Goal: Task Accomplishment & Management: Use online tool/utility

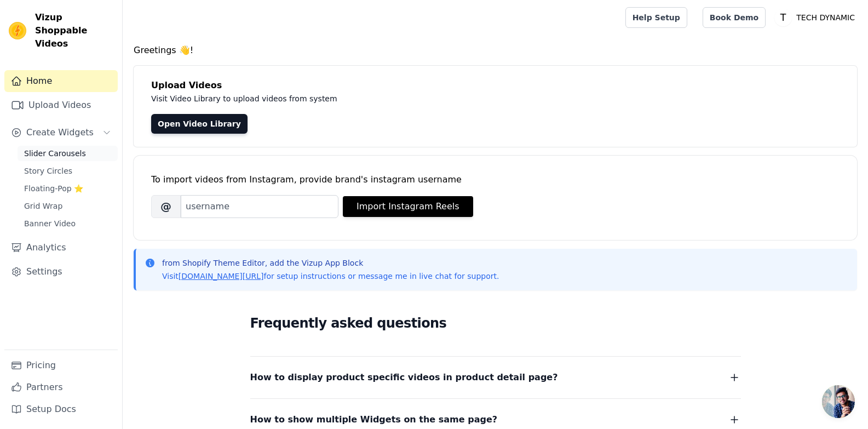
click at [81, 146] on link "Slider Carousels" at bounding box center [68, 153] width 100 height 15
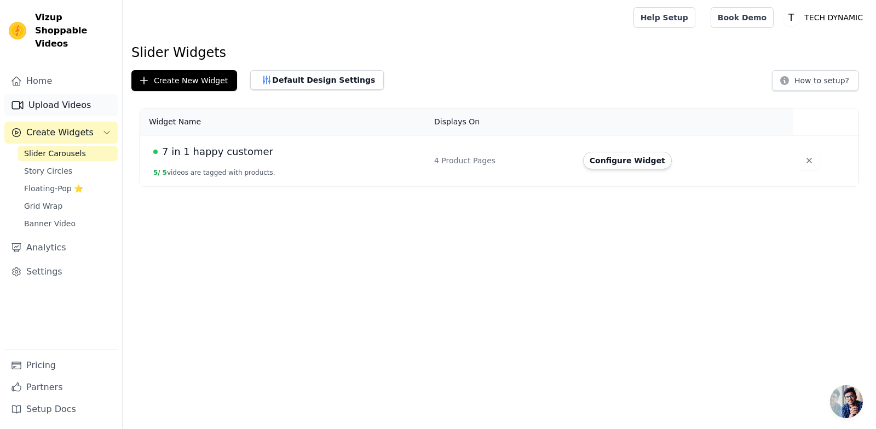
click at [67, 94] on link "Upload Videos" at bounding box center [60, 105] width 113 height 22
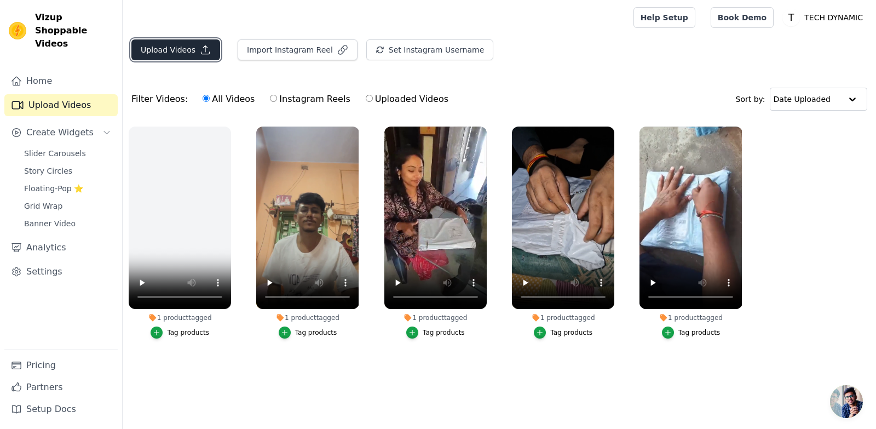
click at [184, 53] on button "Upload Videos" at bounding box center [175, 49] width 89 height 21
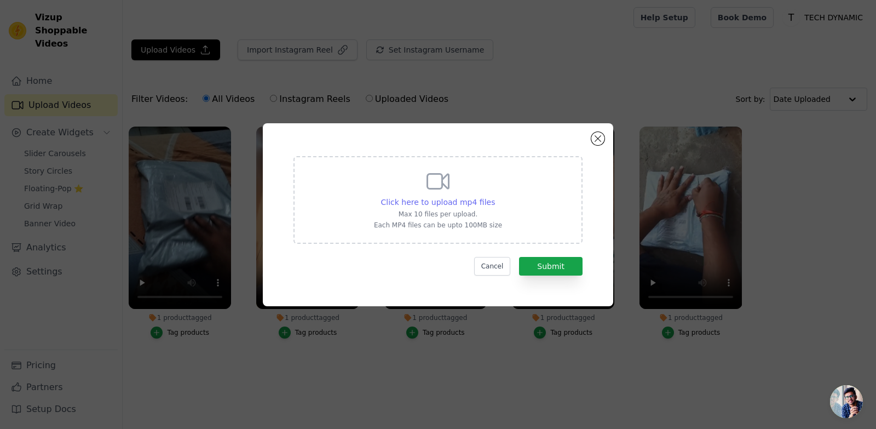
click at [455, 200] on span "Click here to upload mp4 files" at bounding box center [438, 202] width 114 height 9
click at [495, 197] on input "Click here to upload mp4 files Max 10 files per upload. Each MP4 files can be u…" at bounding box center [495, 196] width 1 height 1
type input "C:\fakepath\Project_05-25_4K_HIGH_FR30_(1).mp4"
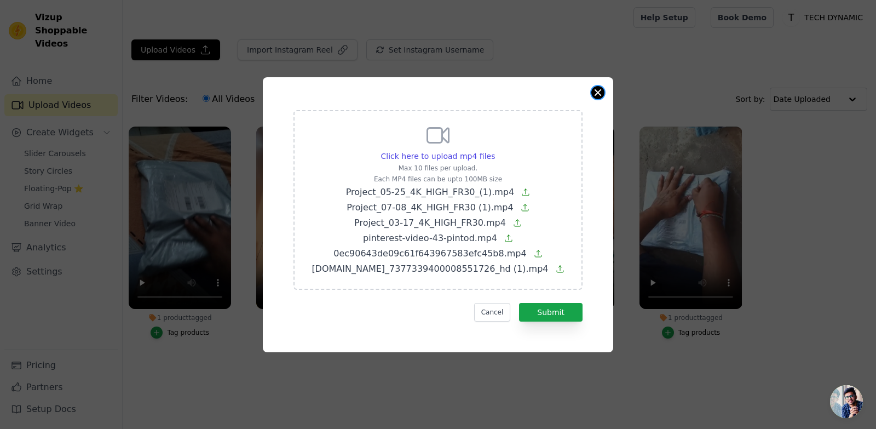
click at [600, 96] on button "Close modal" at bounding box center [598, 92] width 13 height 13
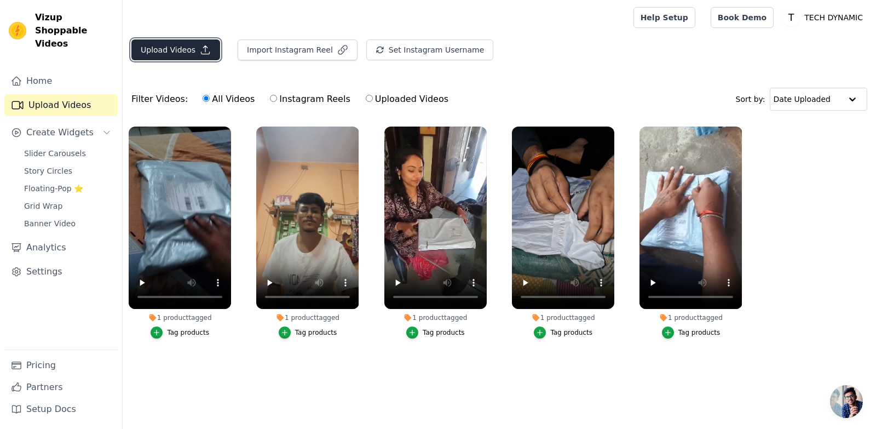
click at [182, 47] on button "Upload Videos" at bounding box center [175, 49] width 89 height 21
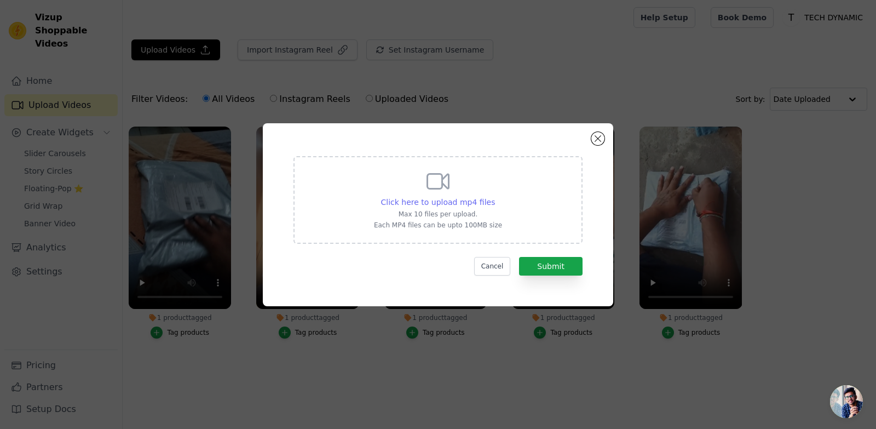
click at [457, 201] on span "Click here to upload mp4 files" at bounding box center [438, 202] width 114 height 9
click at [495, 197] on input "Click here to upload mp4 files Max 10 files per upload. Each MP4 files can be u…" at bounding box center [495, 196] width 1 height 1
type input "C:\fakepath\Project_05-25_4K_HIGH_FR30_(1).mp4"
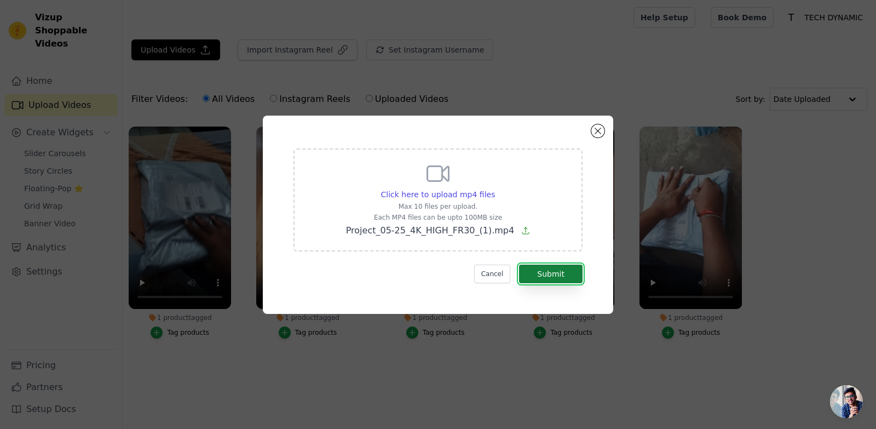
click at [563, 273] on button "Submit" at bounding box center [551, 274] width 64 height 19
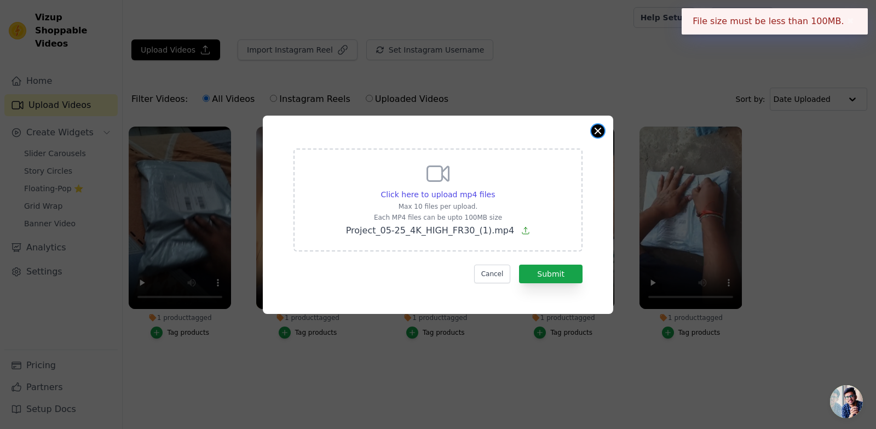
click at [594, 133] on button "Close modal" at bounding box center [598, 130] width 13 height 13
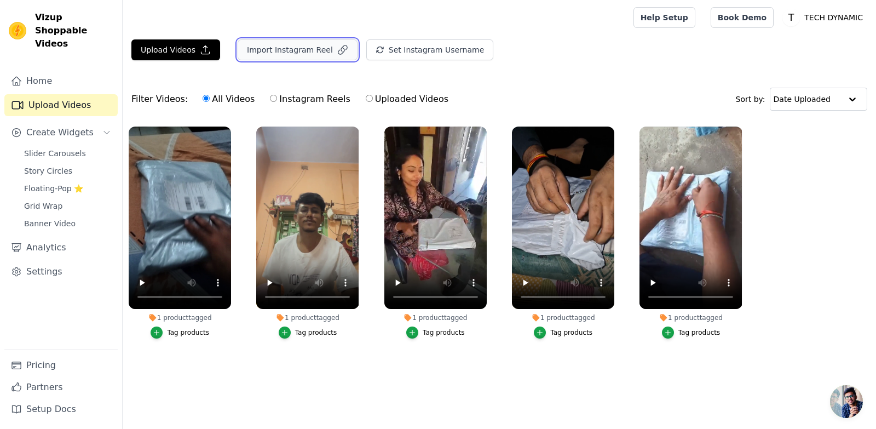
click at [303, 52] on button "Import Instagram Reel" at bounding box center [298, 49] width 120 height 21
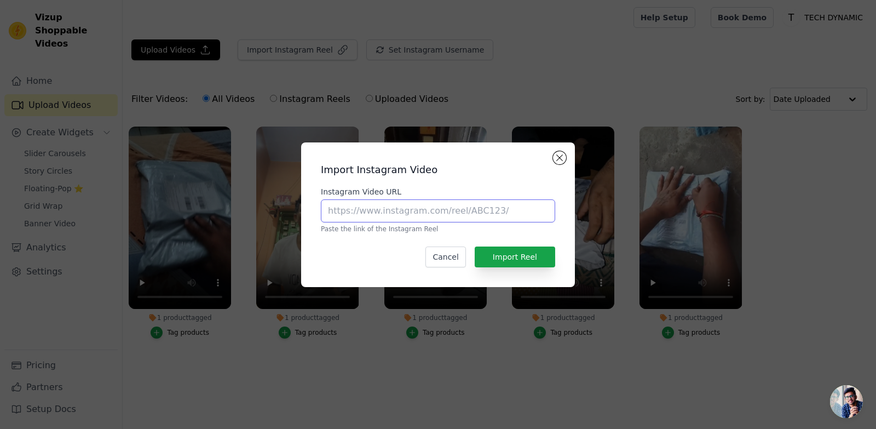
click at [420, 213] on input "Instagram Video URL" at bounding box center [438, 210] width 234 height 23
paste input "tech_dynamic_store"
type input "tech_dynamic_store"
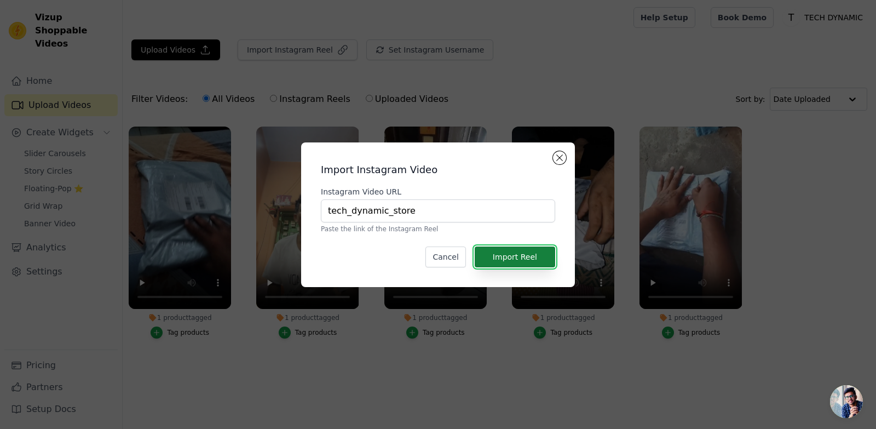
click at [530, 254] on button "Import Reel" at bounding box center [515, 256] width 81 height 21
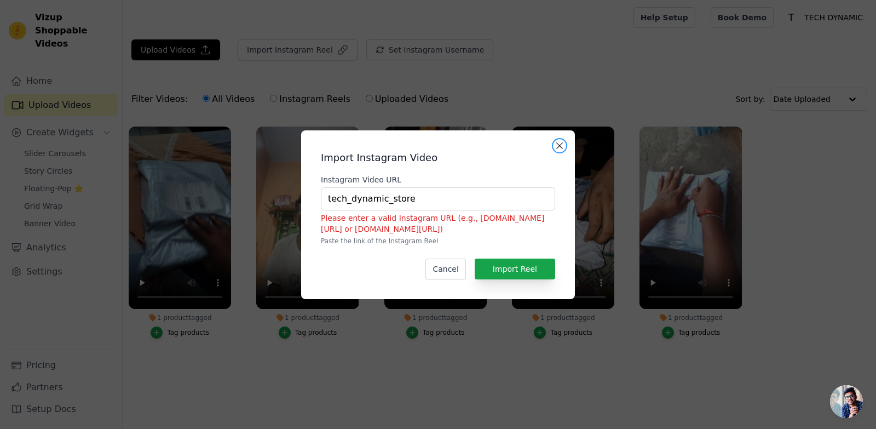
click at [556, 148] on button "Close modal" at bounding box center [559, 145] width 13 height 13
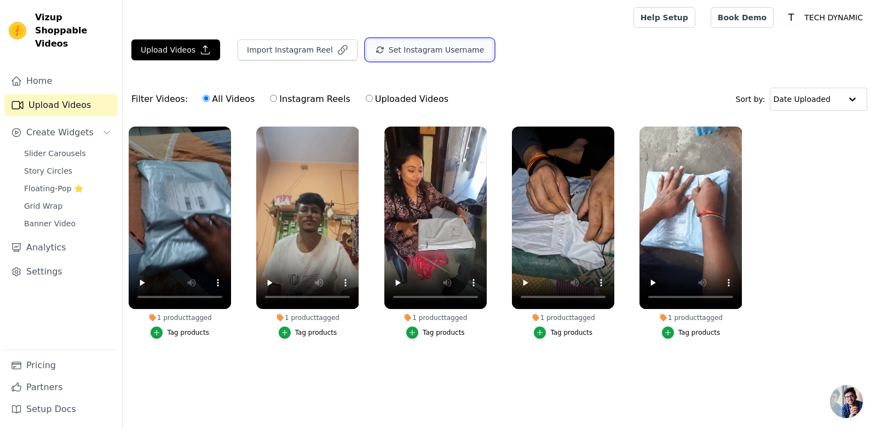
click at [422, 57] on button "Set Instagram Username" at bounding box center [429, 49] width 127 height 21
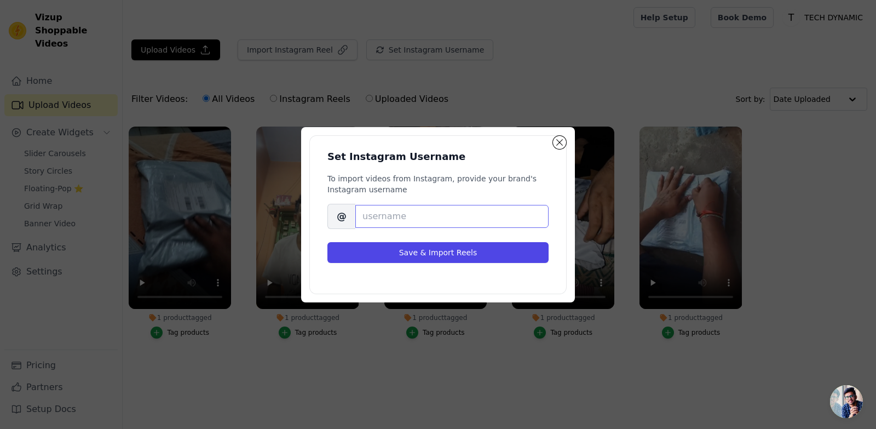
click at [430, 220] on input "Brand's Instagram Username" at bounding box center [451, 216] width 193 height 23
paste input "tech_dynamic_store"
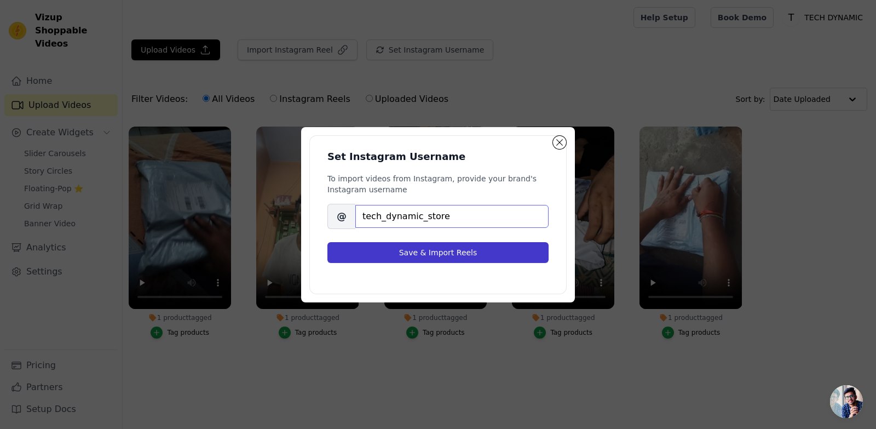
type input "tech_dynamic_store"
click at [462, 248] on button "Save & Import Reels" at bounding box center [438, 252] width 221 height 21
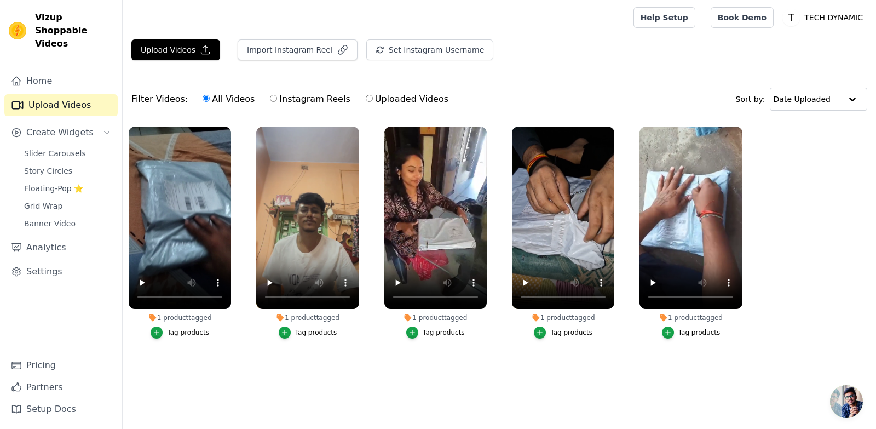
click at [304, 103] on label "Instagram Reels" at bounding box center [309, 99] width 81 height 14
click at [277, 102] on input "Instagram Reels" at bounding box center [273, 98] width 7 height 7
radio input "true"
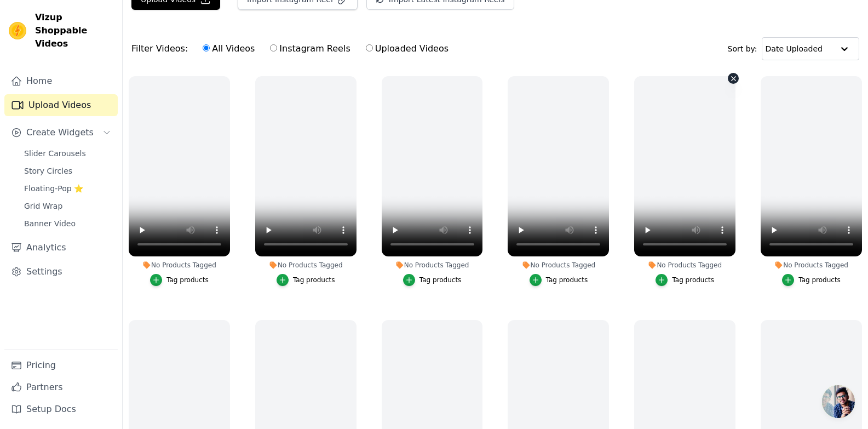
scroll to position [110, 0]
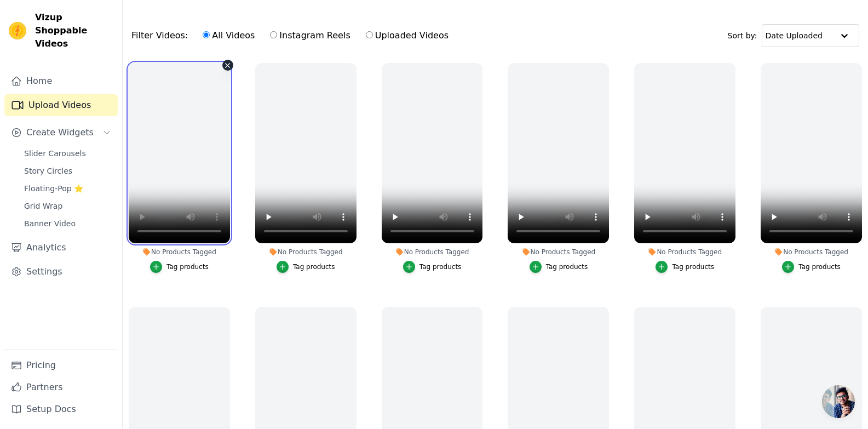
click at [197, 189] on video at bounding box center [179, 153] width 101 height 180
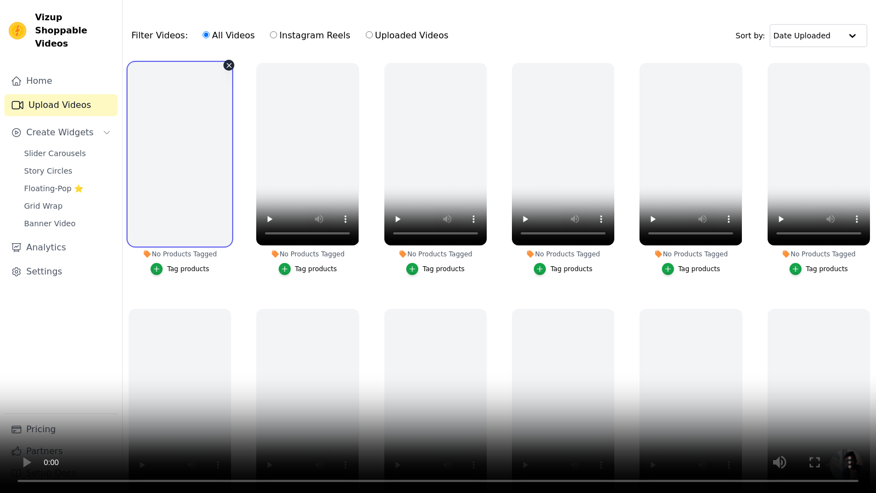
click at [201, 237] on video at bounding box center [438, 246] width 876 height 493
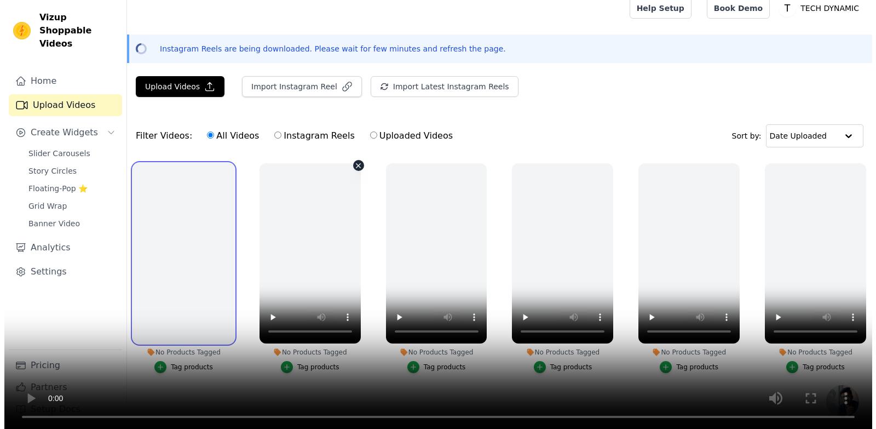
scroll to position [0, 0]
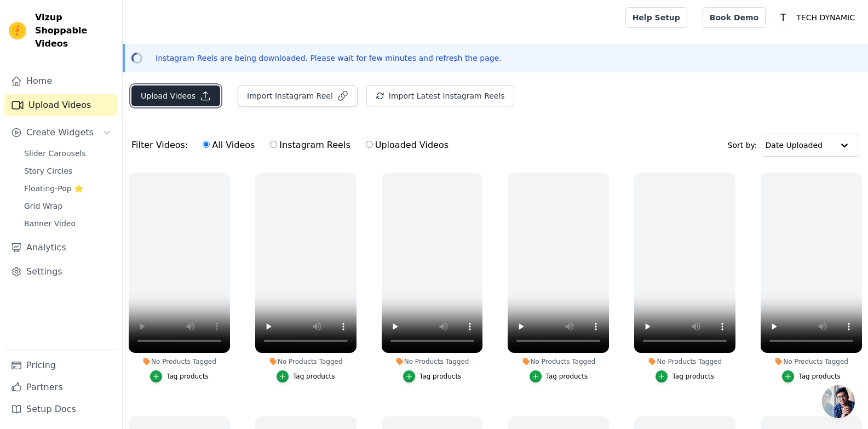
click at [187, 91] on button "Upload Videos" at bounding box center [175, 95] width 89 height 21
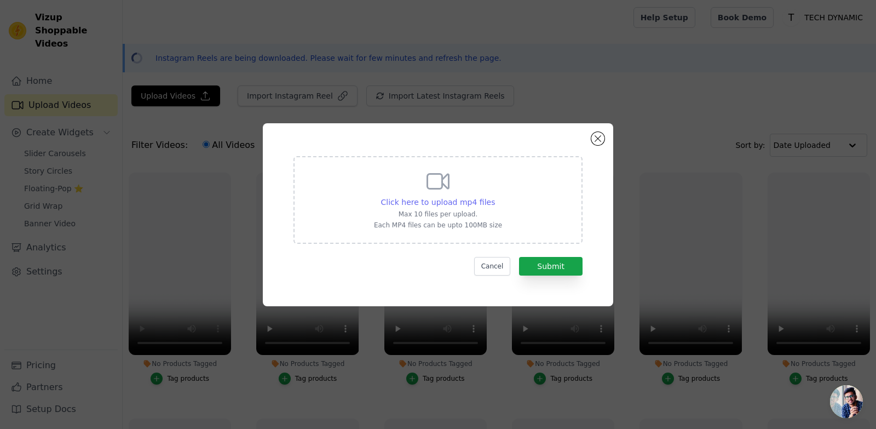
click at [461, 198] on span "Click here to upload mp4 files" at bounding box center [438, 202] width 114 height 9
click at [495, 197] on input "Click here to upload mp4 files Max 10 files per upload. Each MP4 files can be u…" at bounding box center [495, 196] width 1 height 1
type input "C:\fakepath\Project_03-17_4K_HIGH_FR30.mp4"
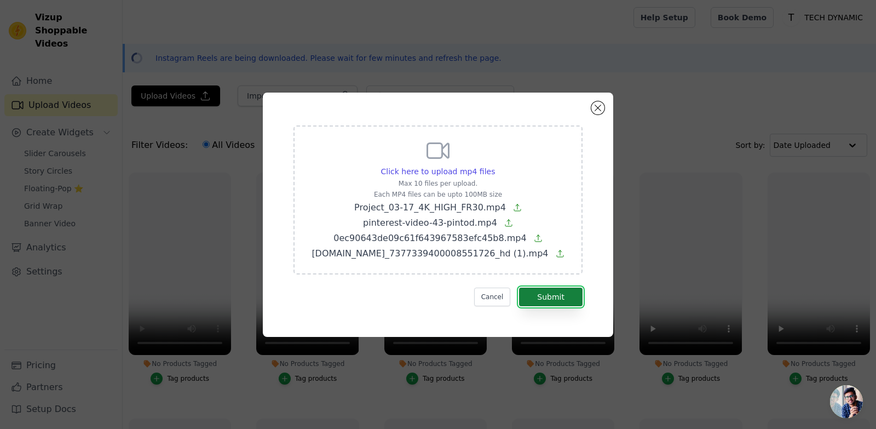
click at [548, 299] on button "Submit" at bounding box center [551, 297] width 64 height 19
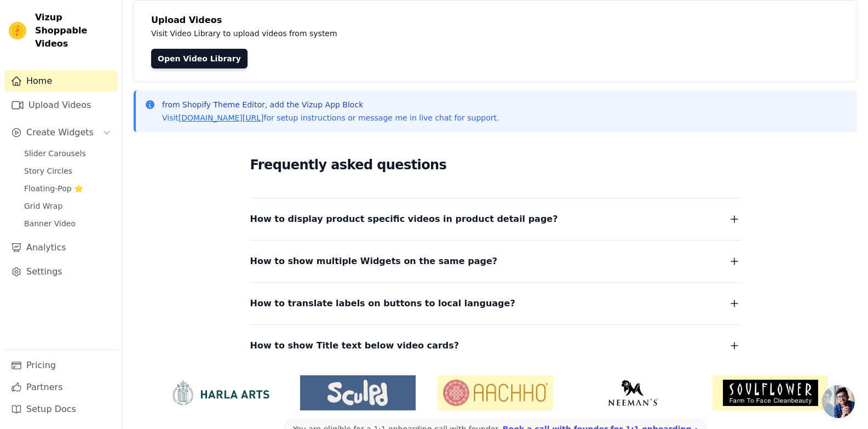
scroll to position [38, 0]
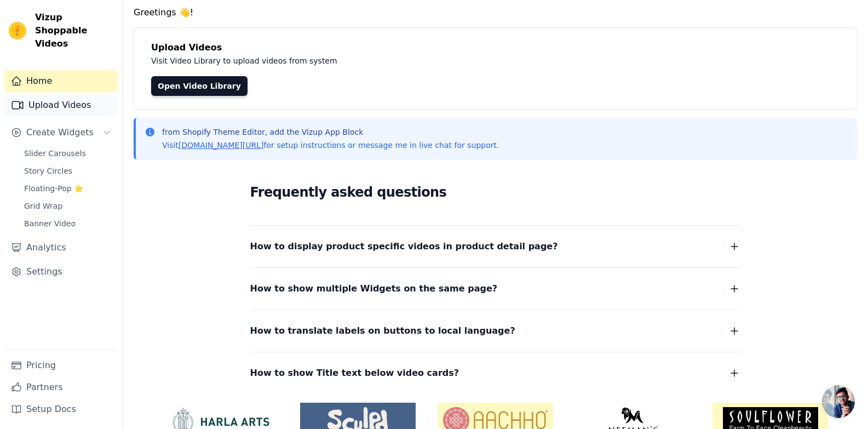
click at [69, 99] on link "Upload Videos" at bounding box center [60, 105] width 113 height 22
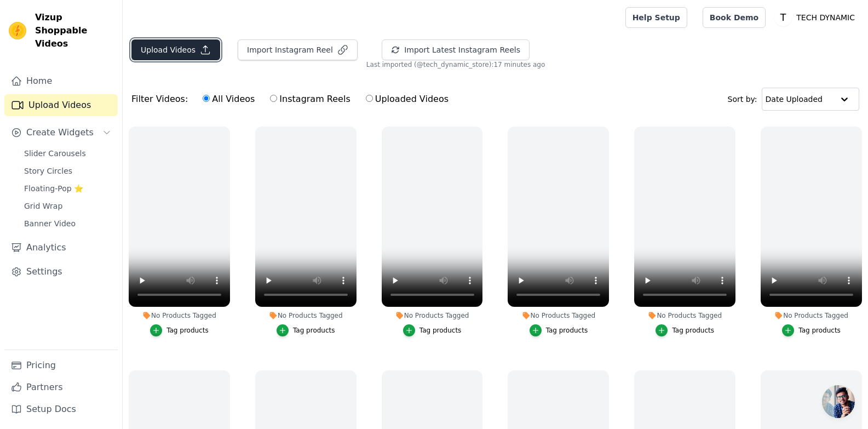
click at [182, 55] on button "Upload Videos" at bounding box center [175, 49] width 89 height 21
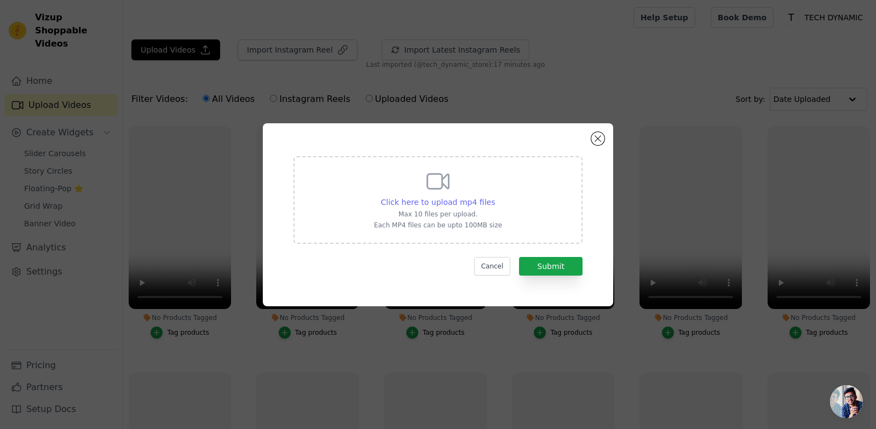
click at [455, 202] on span "Click here to upload mp4 files" at bounding box center [438, 202] width 114 height 9
click at [495, 197] on input "Click here to upload mp4 files Max 10 files per upload. Each MP4 files can be u…" at bounding box center [495, 196] width 1 height 1
click at [508, 267] on button "Cancel" at bounding box center [492, 266] width 37 height 19
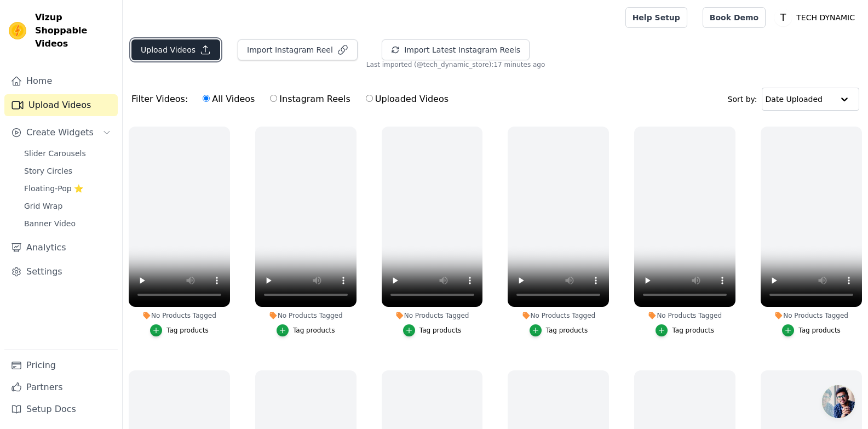
click at [183, 44] on button "Upload Videos" at bounding box center [175, 49] width 89 height 21
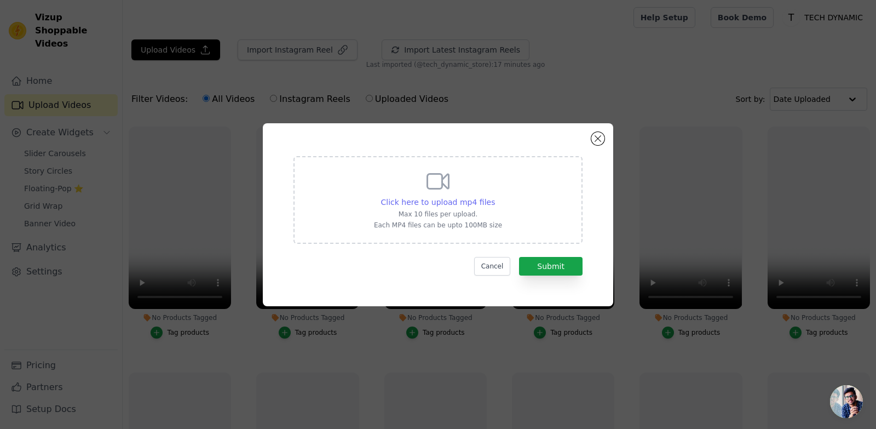
click at [446, 198] on span "Click here to upload mp4 files" at bounding box center [438, 202] width 114 height 9
click at [495, 197] on input "Click here to upload mp4 files Max 10 files per upload. Each MP4 files can be u…" at bounding box center [495, 196] width 1 height 1
type input "C:\fakepath\Project_03-17_4K_HIGH_FR30.mp4"
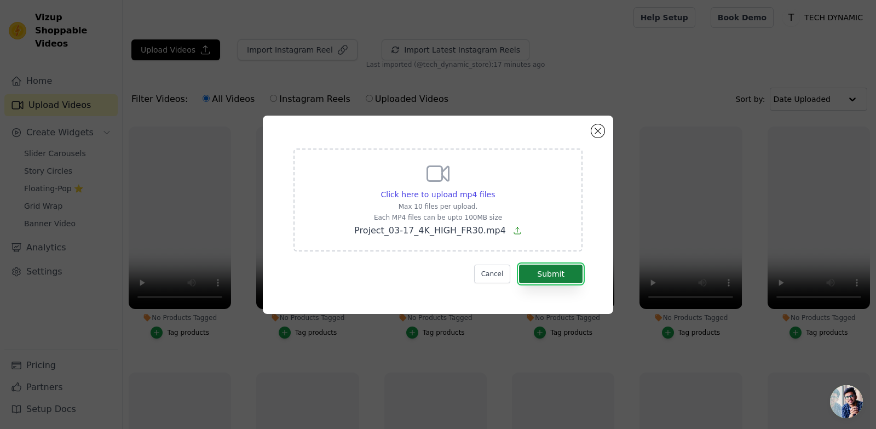
click at [566, 275] on button "Submit" at bounding box center [551, 274] width 64 height 19
click at [535, 270] on button "Submit" at bounding box center [551, 274] width 64 height 19
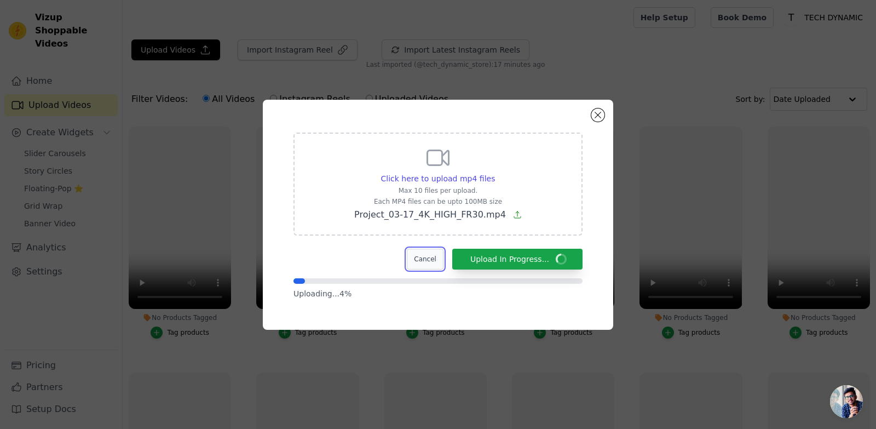
click at [443, 256] on button "Cancel" at bounding box center [425, 259] width 37 height 21
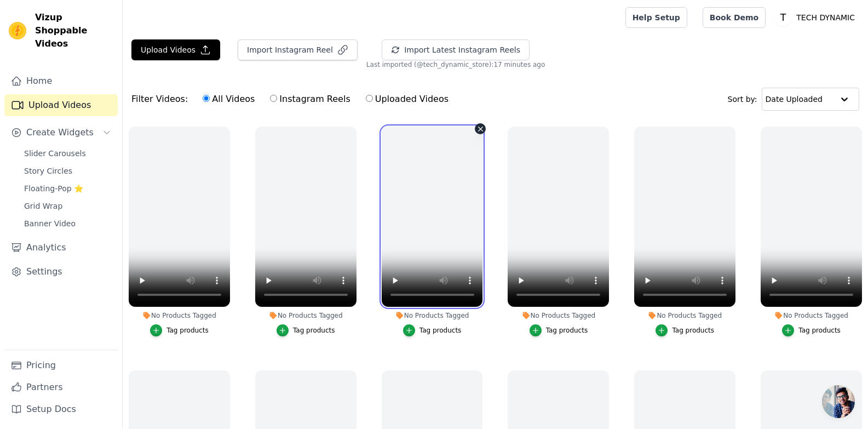
click at [415, 228] on video at bounding box center [432, 217] width 101 height 180
click at [477, 245] on video at bounding box center [432, 217] width 101 height 180
click at [442, 257] on video at bounding box center [432, 217] width 101 height 180
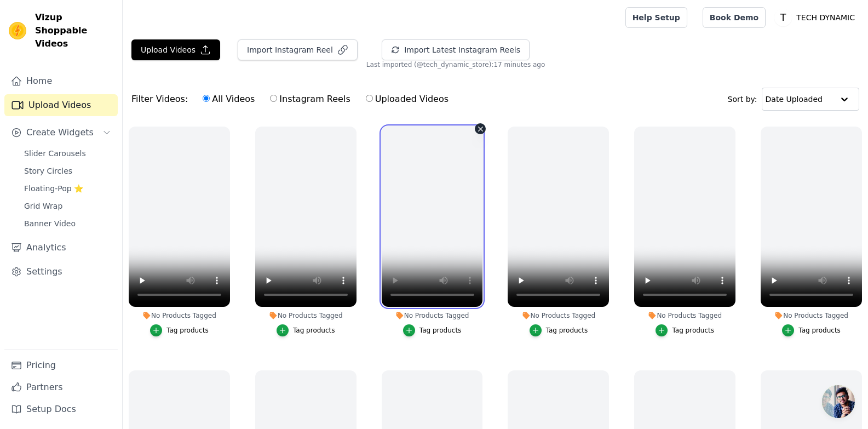
click at [442, 257] on video at bounding box center [432, 217] width 101 height 180
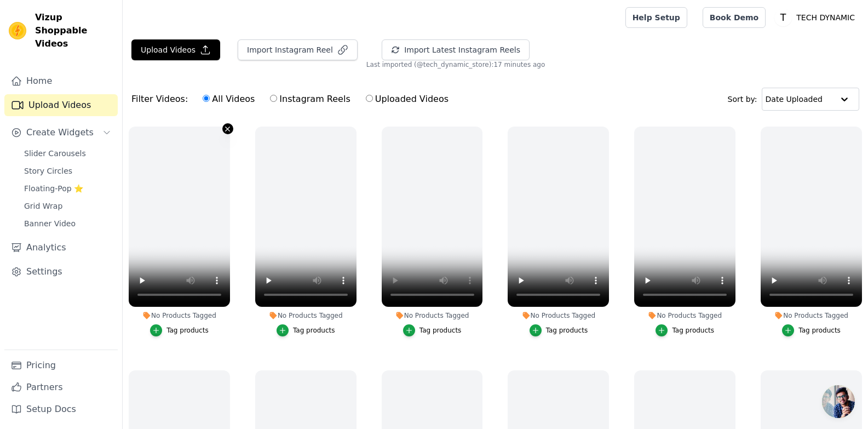
click at [226, 128] on icon "button" at bounding box center [227, 129] width 8 height 8
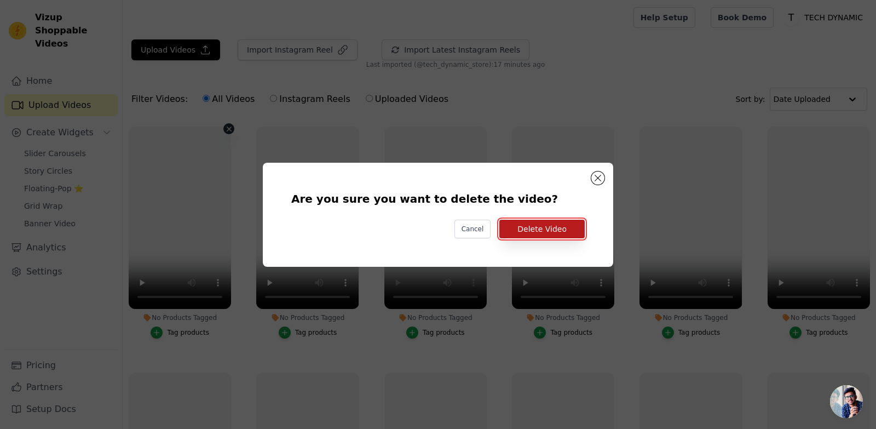
click at [555, 230] on button "Delete Video" at bounding box center [542, 229] width 85 height 19
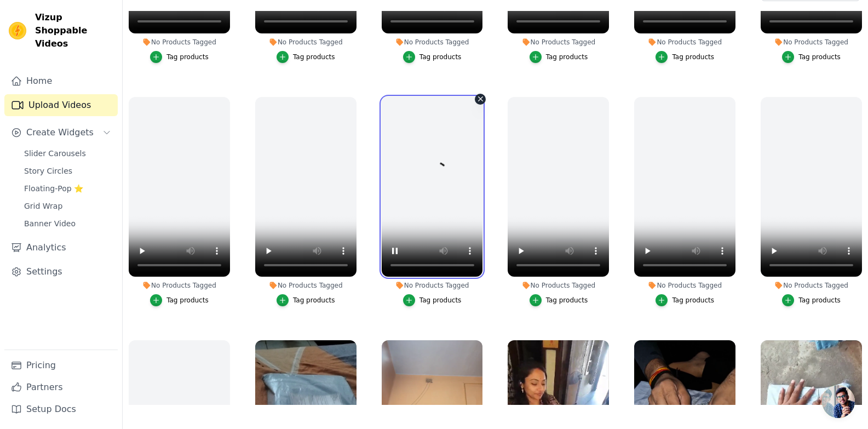
scroll to position [164, 0]
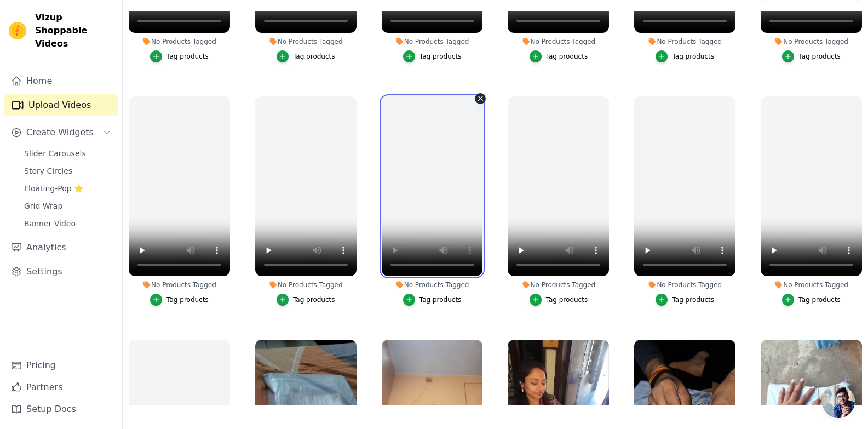
click at [424, 214] on video at bounding box center [432, 186] width 101 height 180
click at [425, 214] on video at bounding box center [432, 186] width 101 height 180
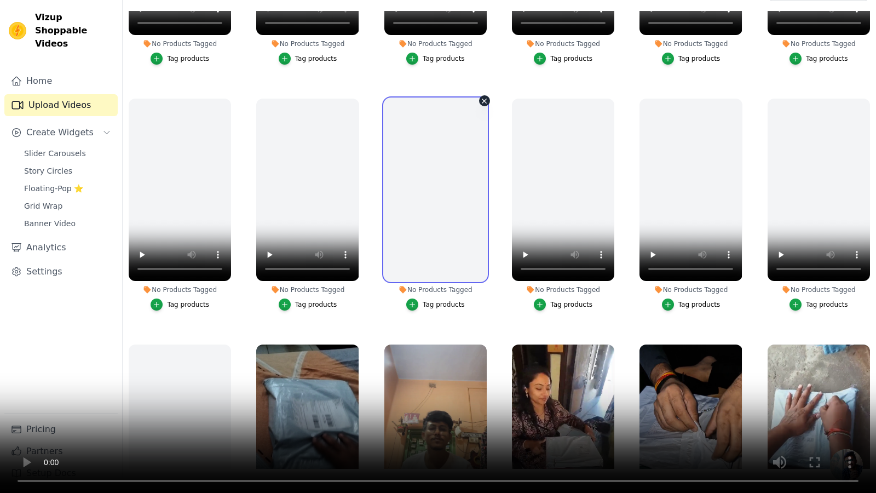
click at [192, 353] on video at bounding box center [438, 246] width 876 height 493
click at [196, 353] on video at bounding box center [438, 246] width 876 height 493
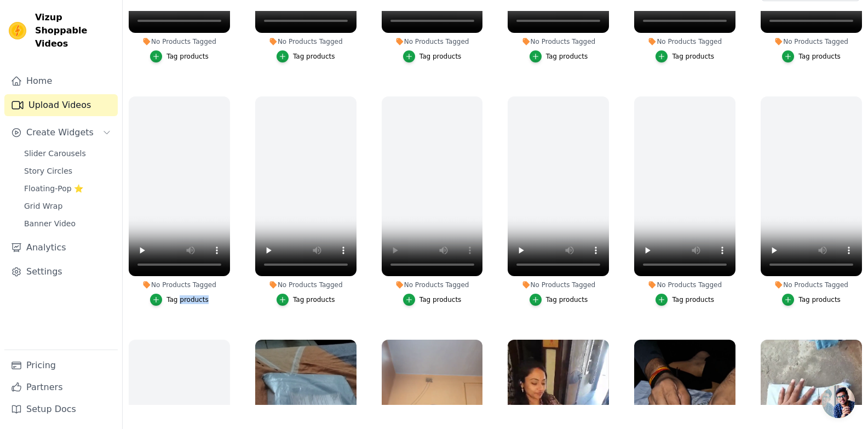
click at [196, 305] on label "No Products Tagged Tag products" at bounding box center [179, 203] width 102 height 215
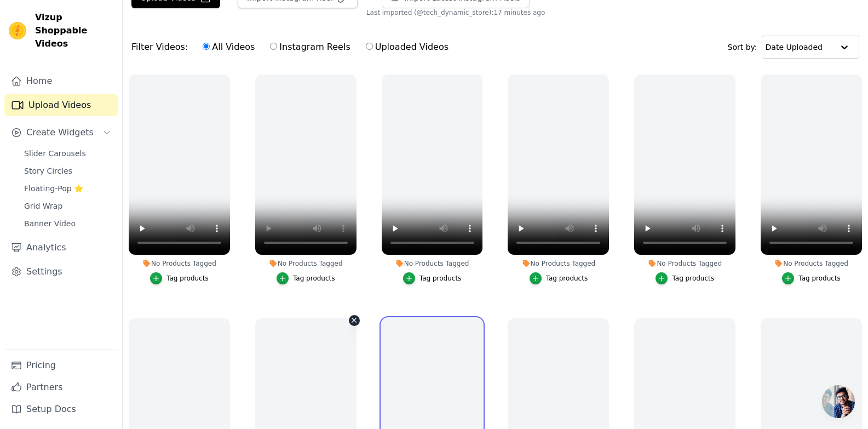
scroll to position [0, 0]
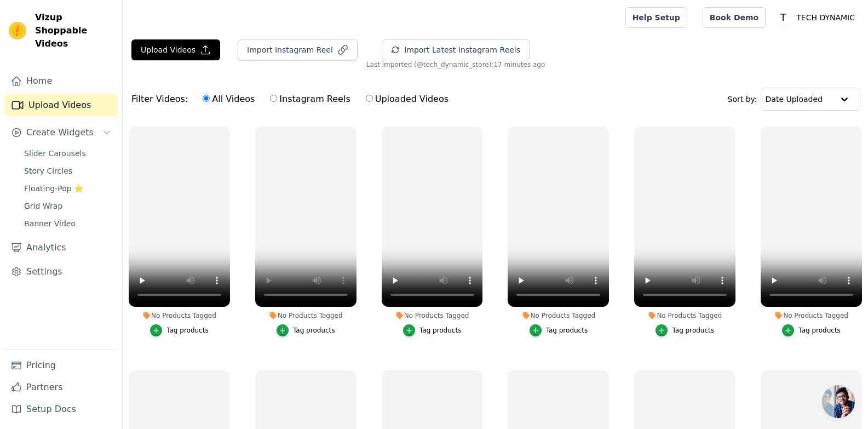
click at [282, 102] on label "Instagram Reels" at bounding box center [309, 99] width 81 height 14
click at [277, 102] on input "Instagram Reels" at bounding box center [273, 98] width 7 height 7
radio input "true"
click at [229, 97] on label "All Videos" at bounding box center [228, 99] width 53 height 14
click at [210, 97] on input "All Videos" at bounding box center [206, 98] width 7 height 7
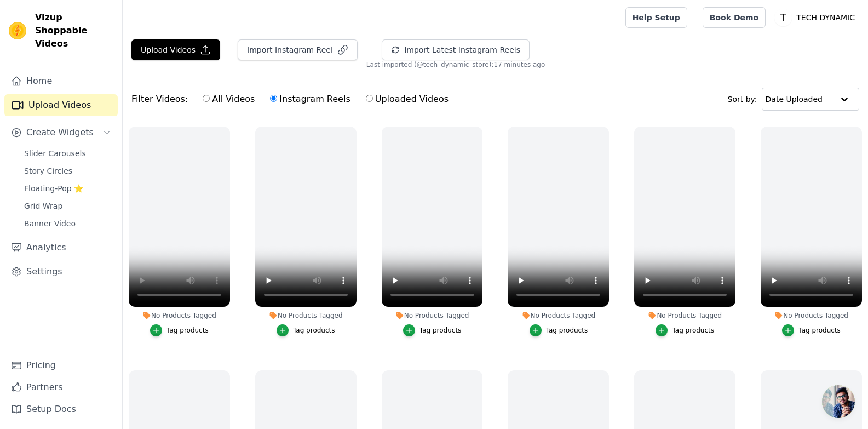
radio input "true"
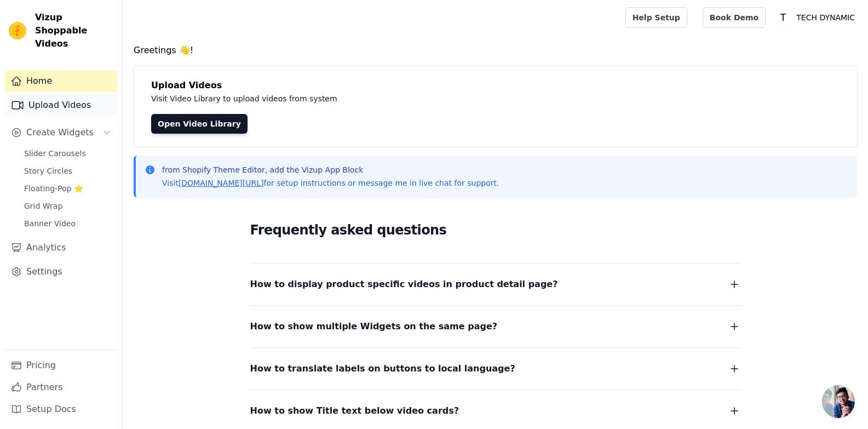
click at [65, 94] on link "Upload Videos" at bounding box center [60, 105] width 113 height 22
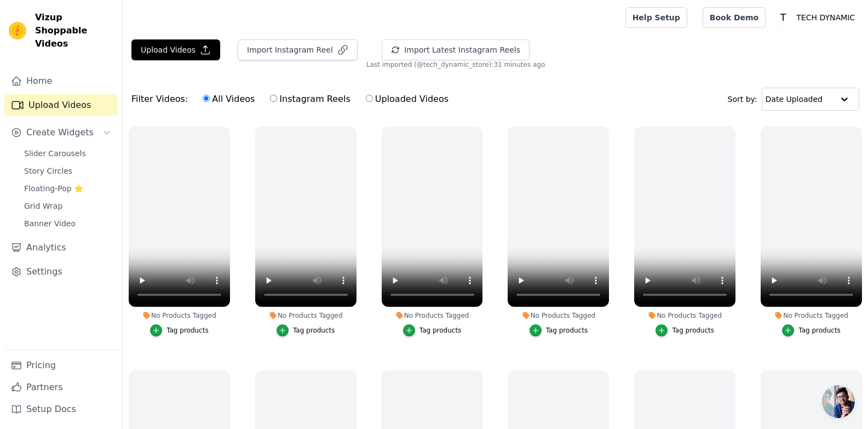
click at [294, 97] on label "Instagram Reels" at bounding box center [309, 99] width 81 height 14
click at [277, 97] on input "Instagram Reels" at bounding box center [273, 98] width 7 height 7
radio input "true"
click at [299, 99] on label "Instagram Reels" at bounding box center [309, 99] width 81 height 14
click at [277, 99] on input "Instagram Reels" at bounding box center [273, 98] width 7 height 7
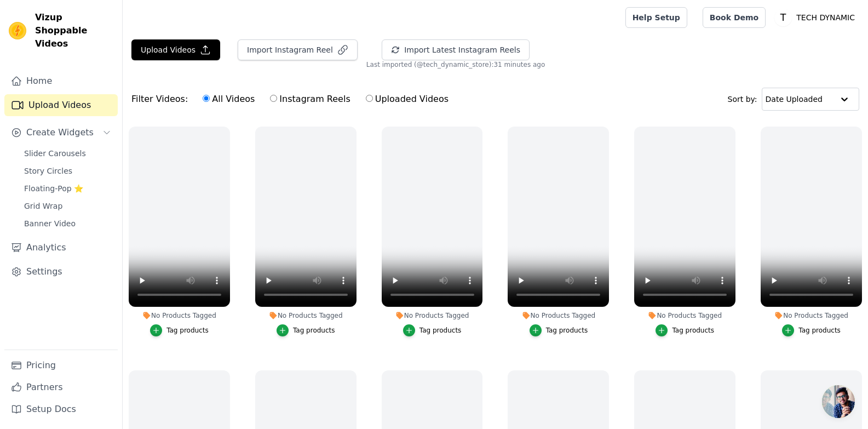
radio input "true"
click at [375, 98] on label "Uploaded Videos" at bounding box center [407, 99] width 84 height 14
click at [373, 98] on input "Uploaded Videos" at bounding box center [369, 98] width 7 height 7
radio input "true"
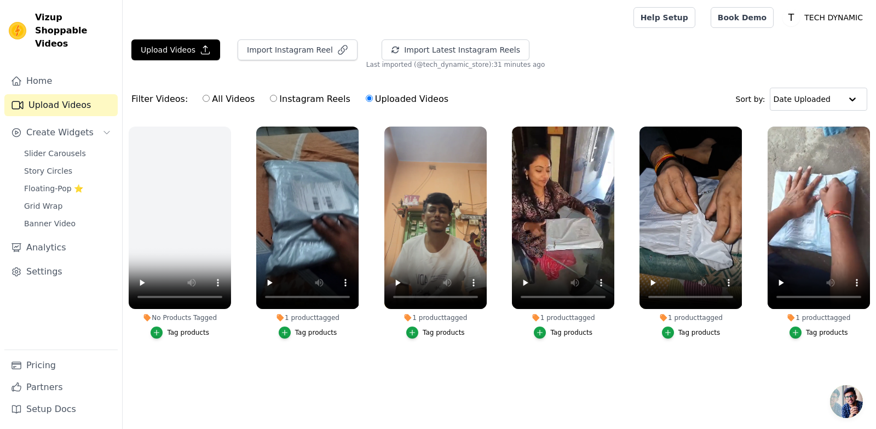
drag, startPoint x: 251, startPoint y: 93, endPoint x: 274, endPoint y: 98, distance: 24.2
click at [251, 94] on div "All Videos Instagram Reels Uploaded Videos" at bounding box center [326, 99] width 258 height 25
drag, startPoint x: 208, startPoint y: 89, endPoint x: 209, endPoint y: 99, distance: 9.9
click at [208, 94] on div "All Videos Instagram Reels Uploaded Videos" at bounding box center [326, 99] width 258 height 25
click at [209, 99] on label "All Videos" at bounding box center [228, 99] width 53 height 14
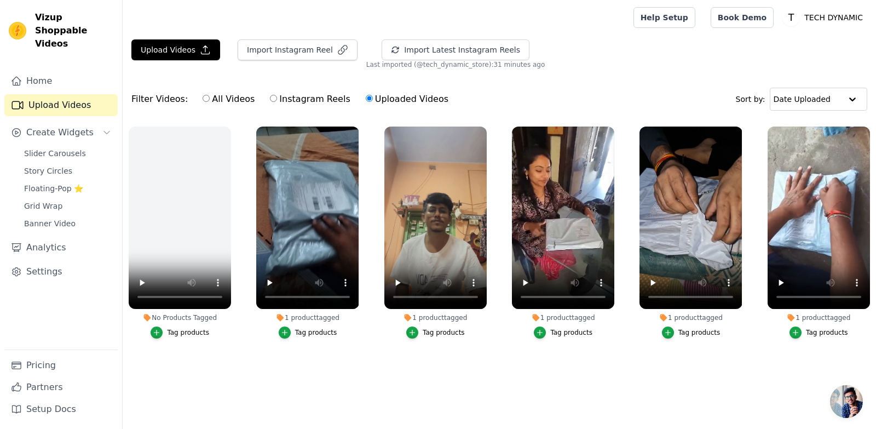
click at [209, 99] on input "All Videos" at bounding box center [206, 98] width 7 height 7
radio input "true"
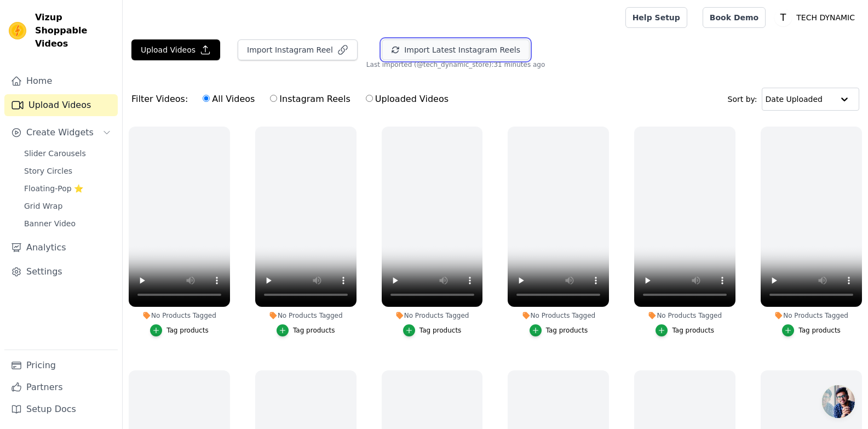
click at [411, 53] on button "Import Latest Instagram Reels" at bounding box center [456, 49] width 148 height 21
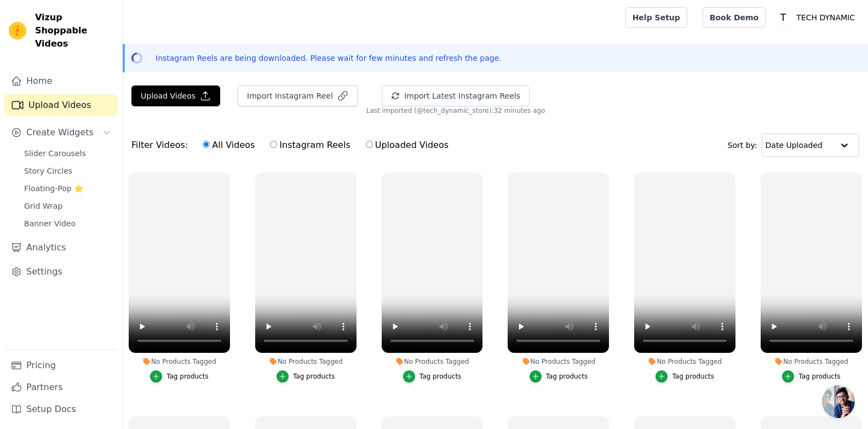
click at [432, 109] on span "Last imported (@ tech_dynamic_store ): 32 minutes ago" at bounding box center [455, 110] width 179 height 9
click at [449, 85] on main "Upload Videos Import Instagram Reel Import Latest Instagram Reels Import Latest…" at bounding box center [495, 334] width 745 height 506
click at [449, 95] on button "Import Latest Instagram Reels" at bounding box center [456, 95] width 148 height 21
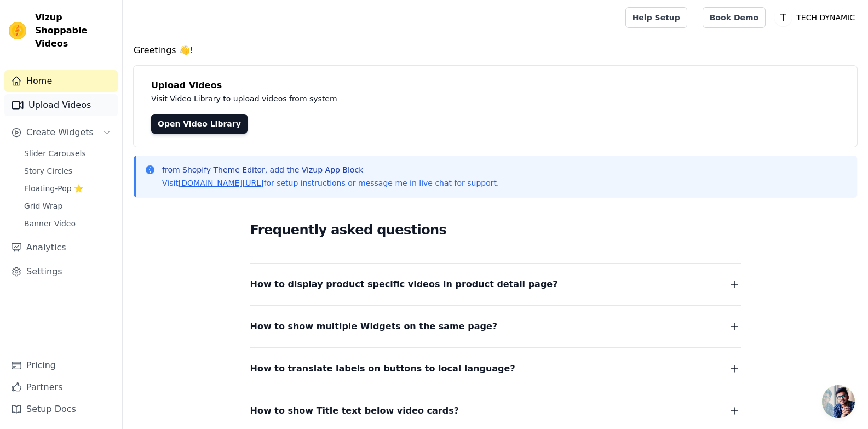
click at [58, 94] on link "Upload Videos" at bounding box center [60, 105] width 113 height 22
